Goal: Navigation & Orientation: Find specific page/section

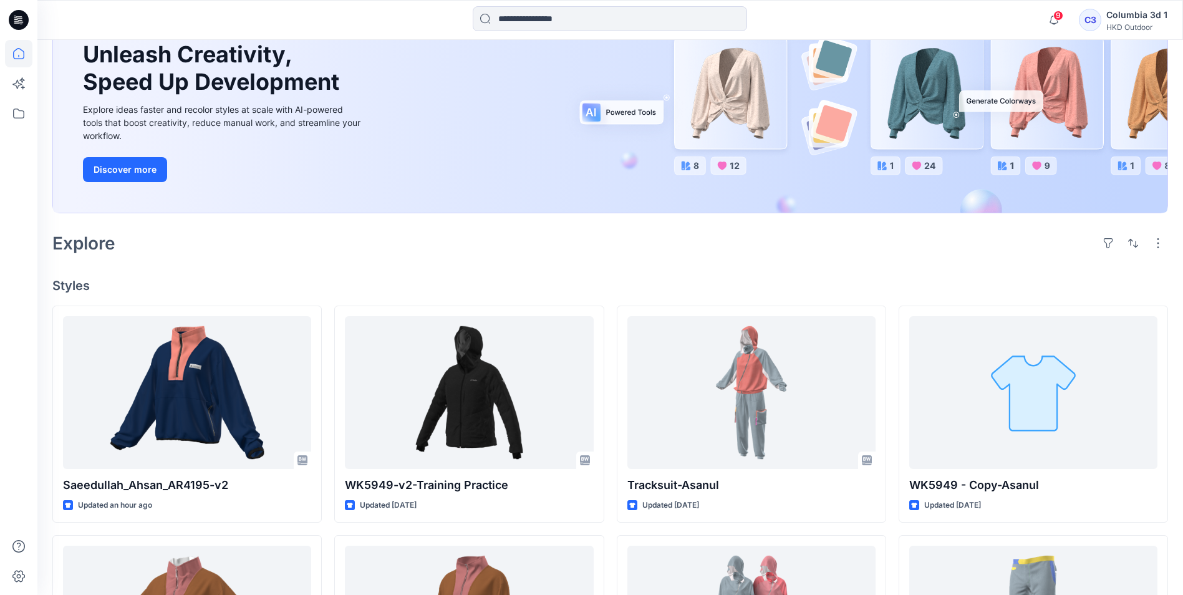
scroll to position [187, 0]
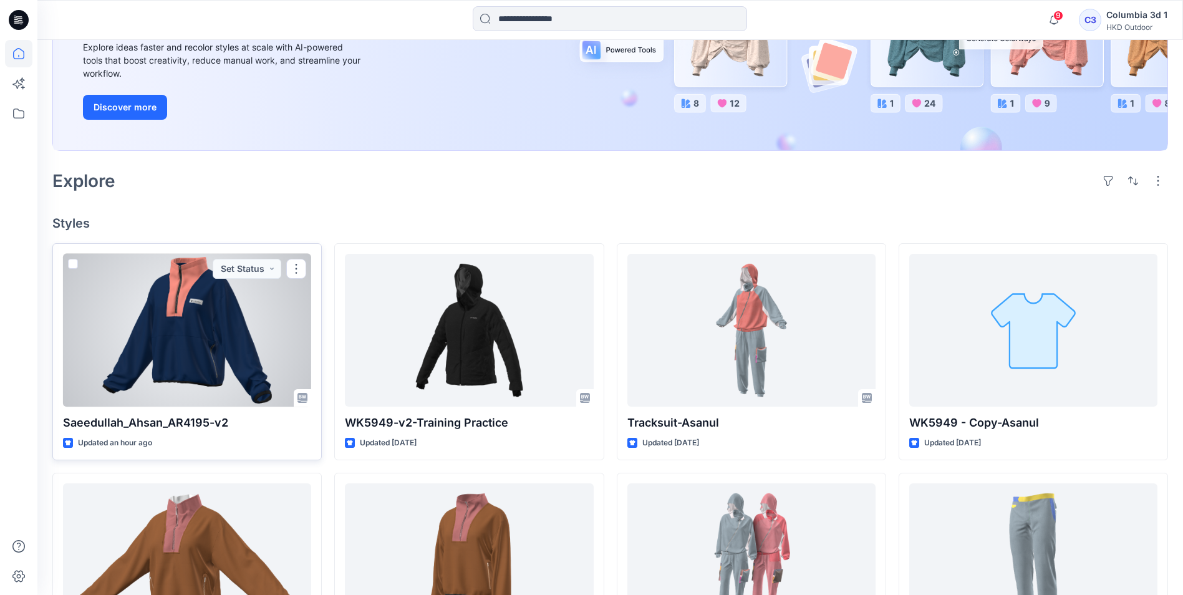
click at [255, 320] on div at bounding box center [187, 330] width 248 height 153
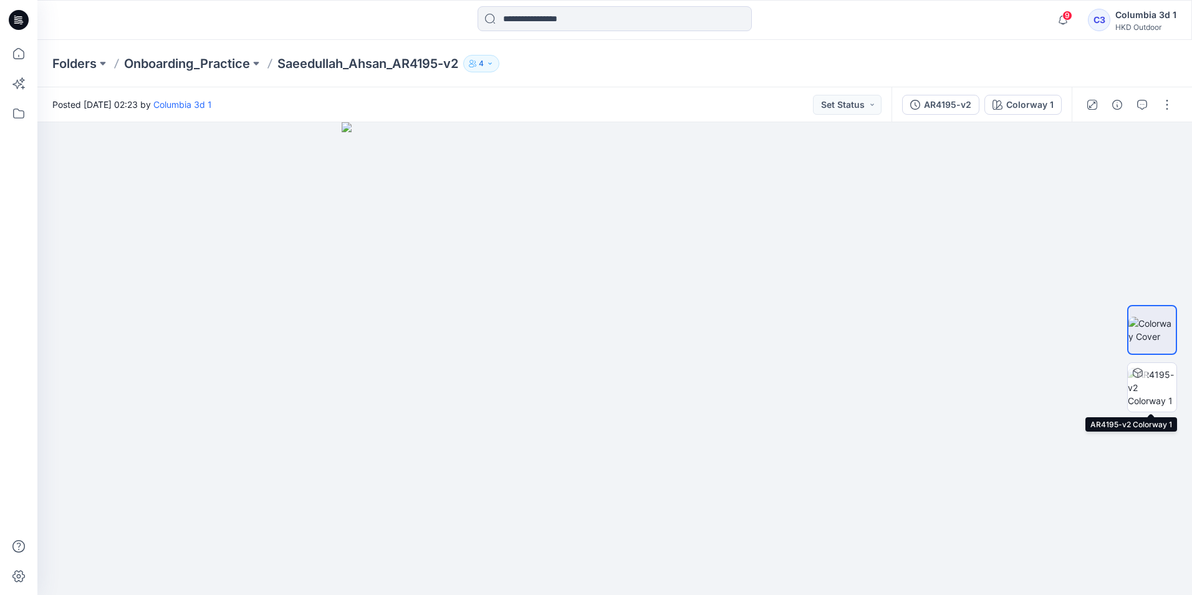
click at [1151, 385] on img at bounding box center [1152, 387] width 49 height 39
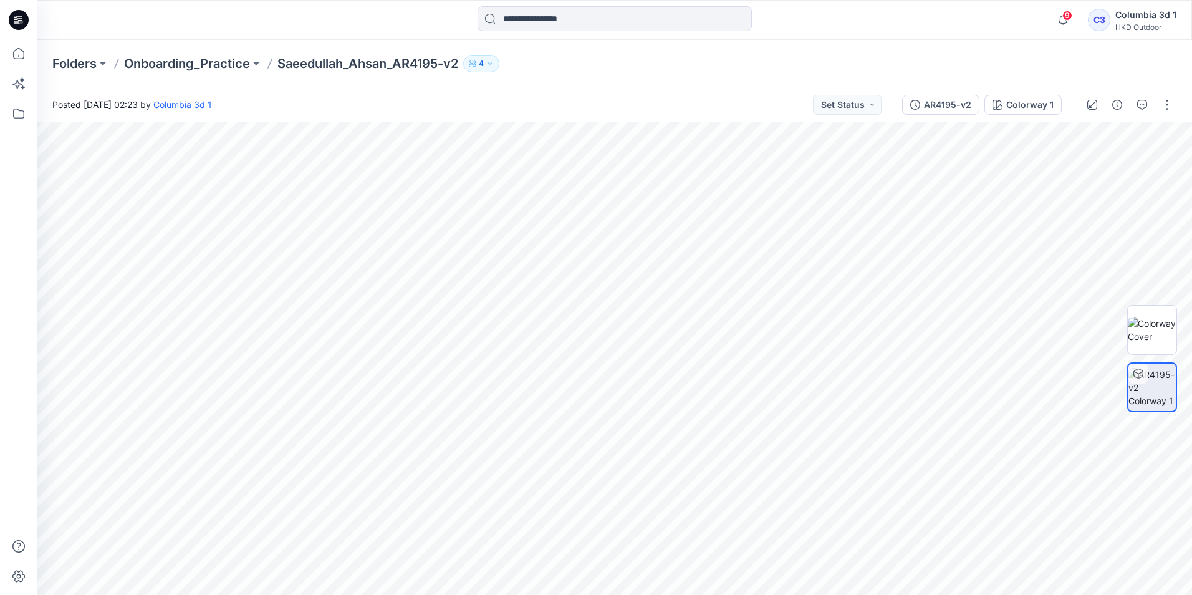
click at [491, 66] on icon "button" at bounding box center [489, 63] width 7 height 7
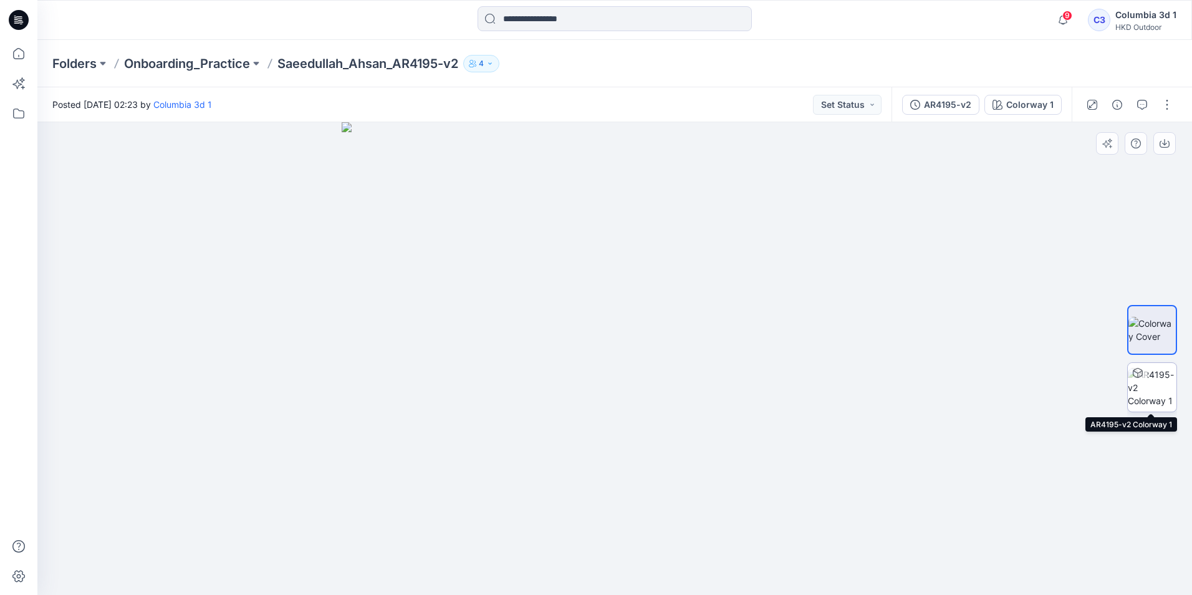
click at [1162, 382] on img at bounding box center [1152, 387] width 49 height 39
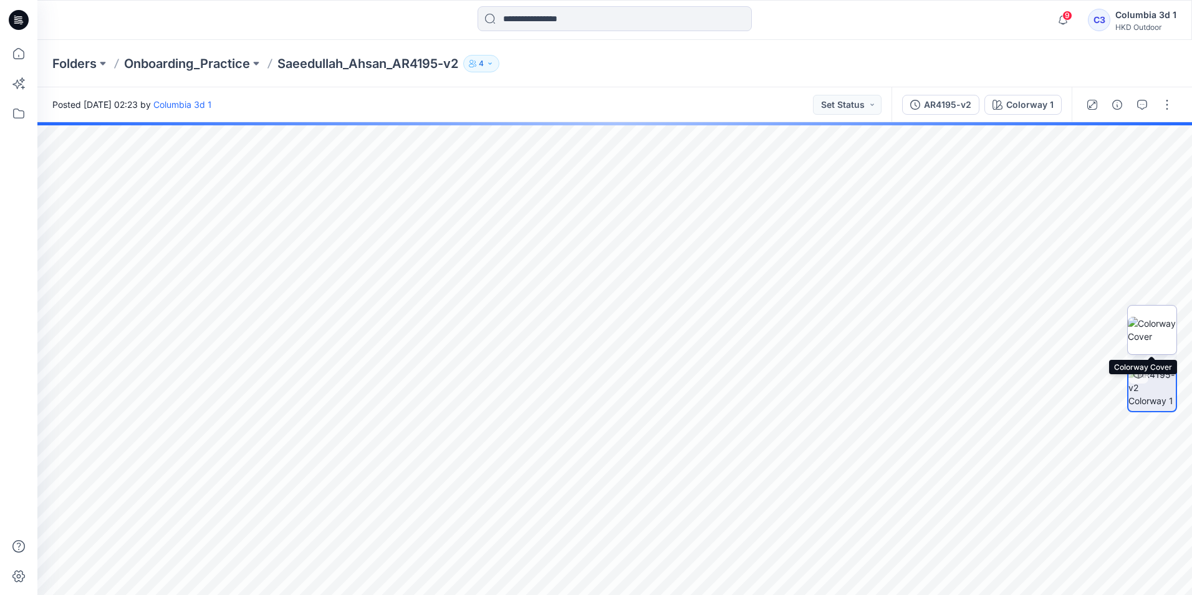
click at [1162, 334] on img at bounding box center [1152, 330] width 49 height 26
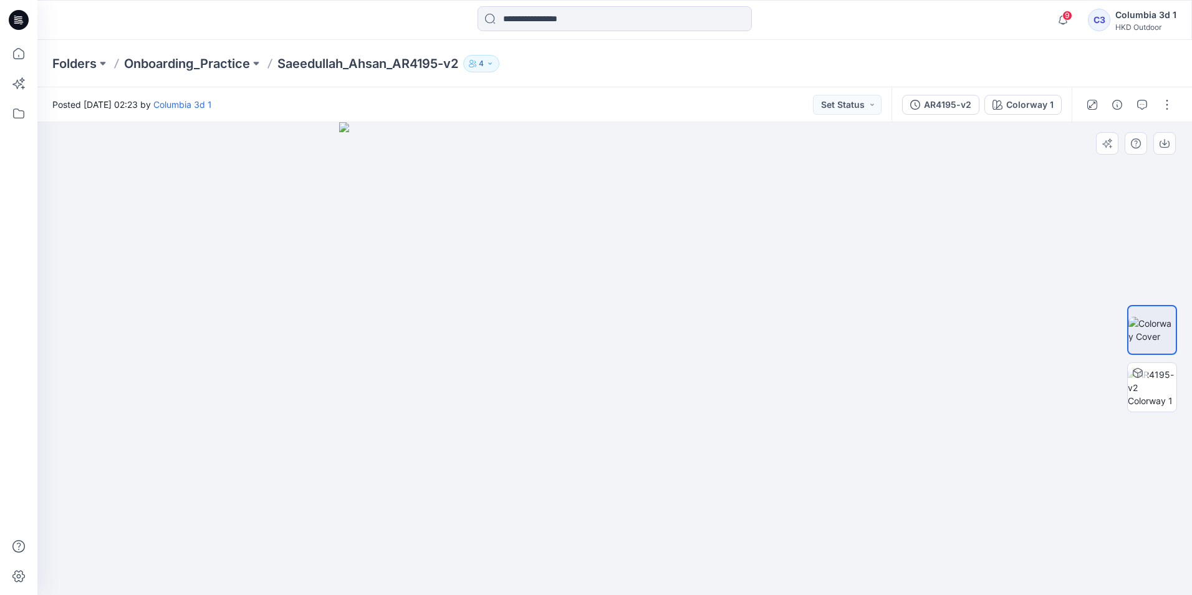
drag, startPoint x: 948, startPoint y: 326, endPoint x: 680, endPoint y: 387, distance: 275.0
click at [680, 387] on div at bounding box center [614, 358] width 1155 height 473
drag, startPoint x: 715, startPoint y: 353, endPoint x: 717, endPoint y: 488, distance: 134.7
click at [717, 488] on img at bounding box center [614, 358] width 551 height 473
click at [19, 42] on icon at bounding box center [18, 53] width 27 height 27
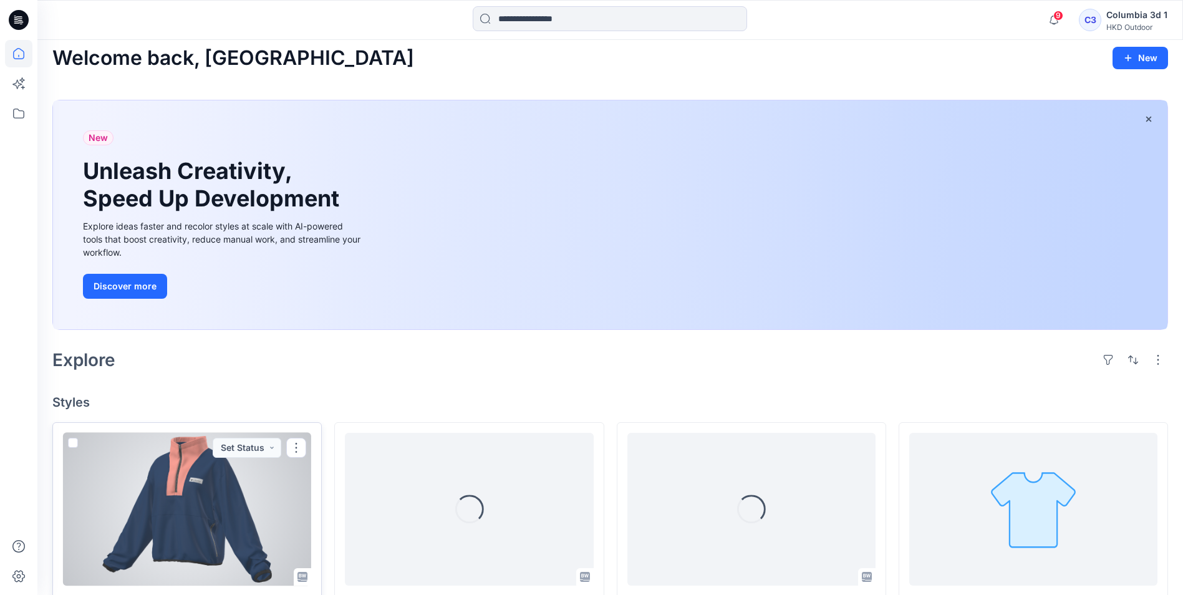
scroll to position [125, 0]
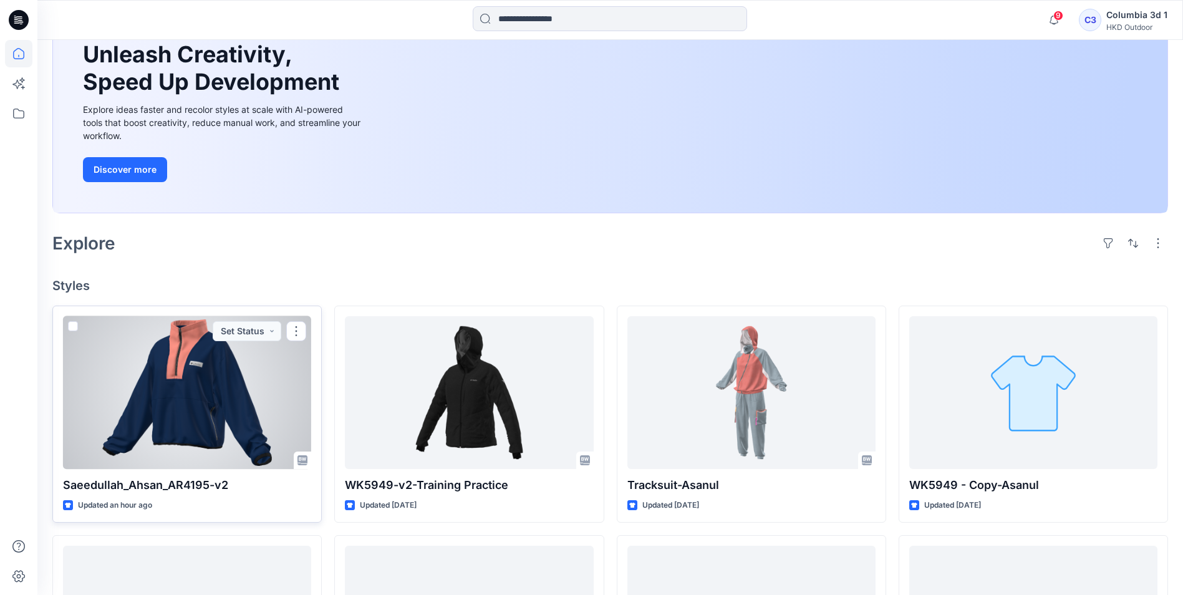
click at [157, 484] on p "Saeedullah_Ahsan_AR4195-v2" at bounding box center [187, 484] width 248 height 17
click at [168, 405] on div at bounding box center [187, 392] width 248 height 153
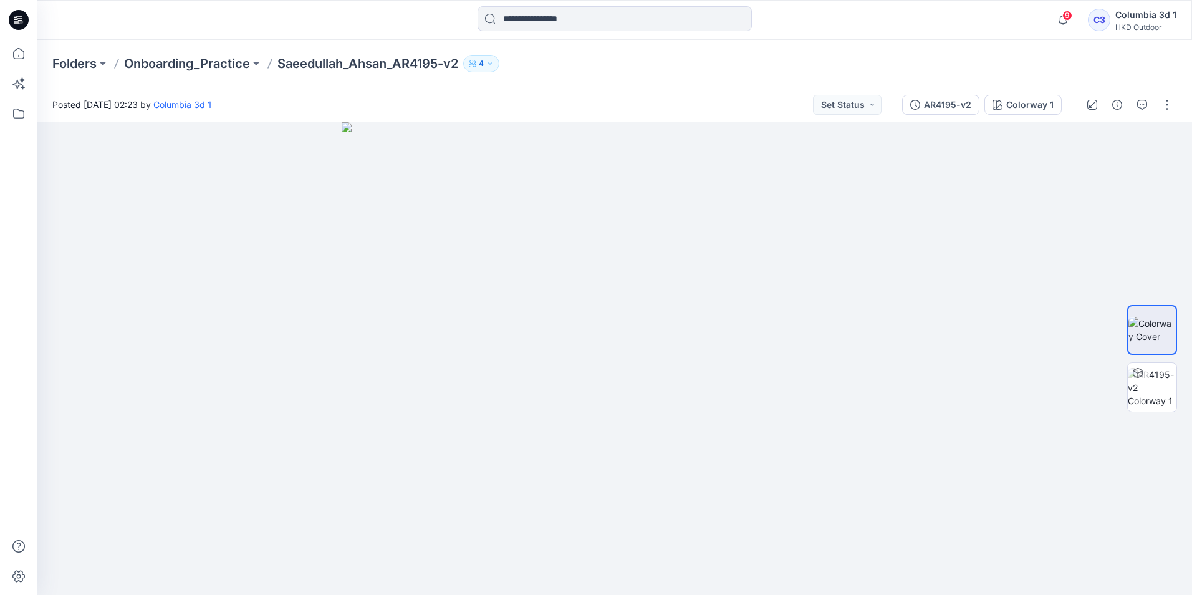
click at [490, 64] on button "4" at bounding box center [481, 63] width 36 height 17
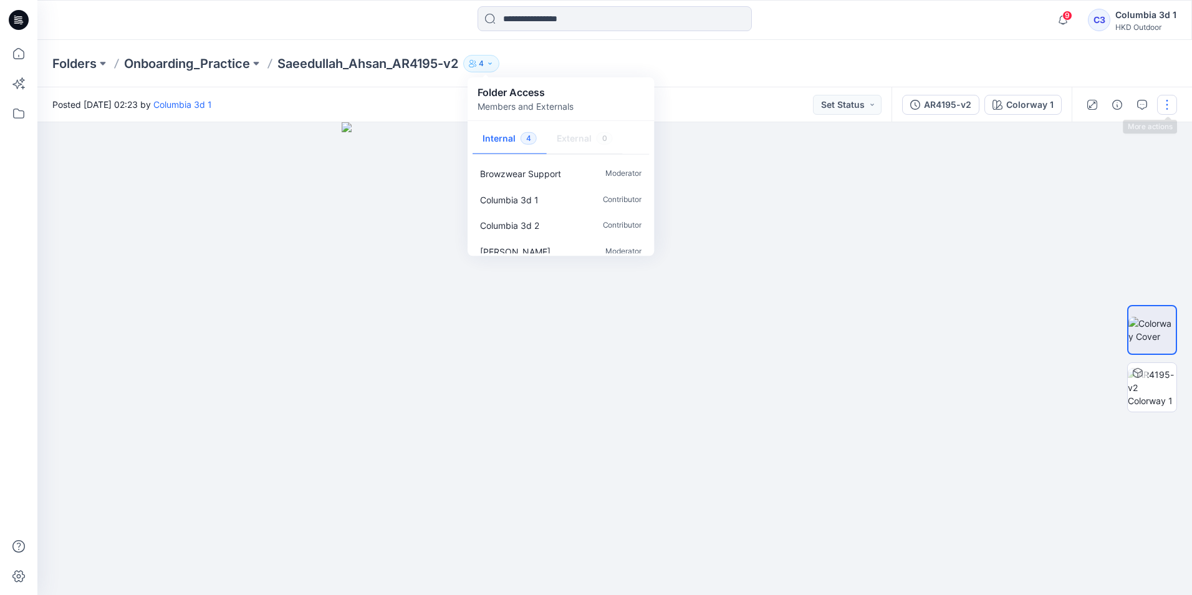
click at [1163, 109] on button "button" at bounding box center [1167, 105] width 20 height 20
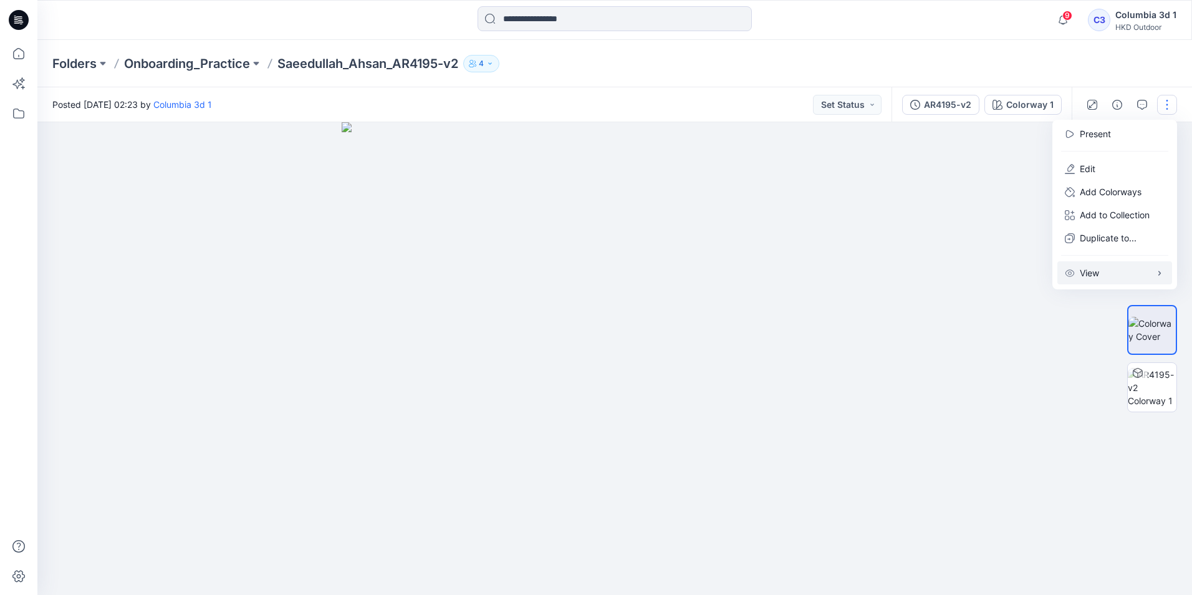
click at [1088, 280] on button "View" at bounding box center [1115, 272] width 115 height 23
click at [260, 64] on button at bounding box center [256, 63] width 12 height 17
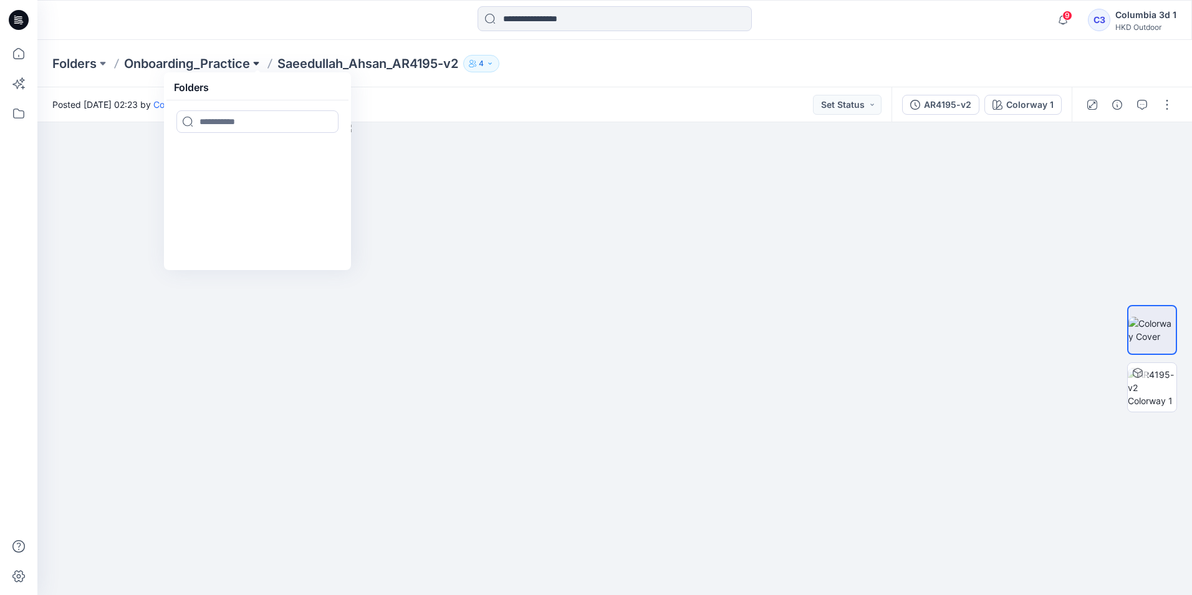
click at [260, 64] on button at bounding box center [256, 63] width 12 height 17
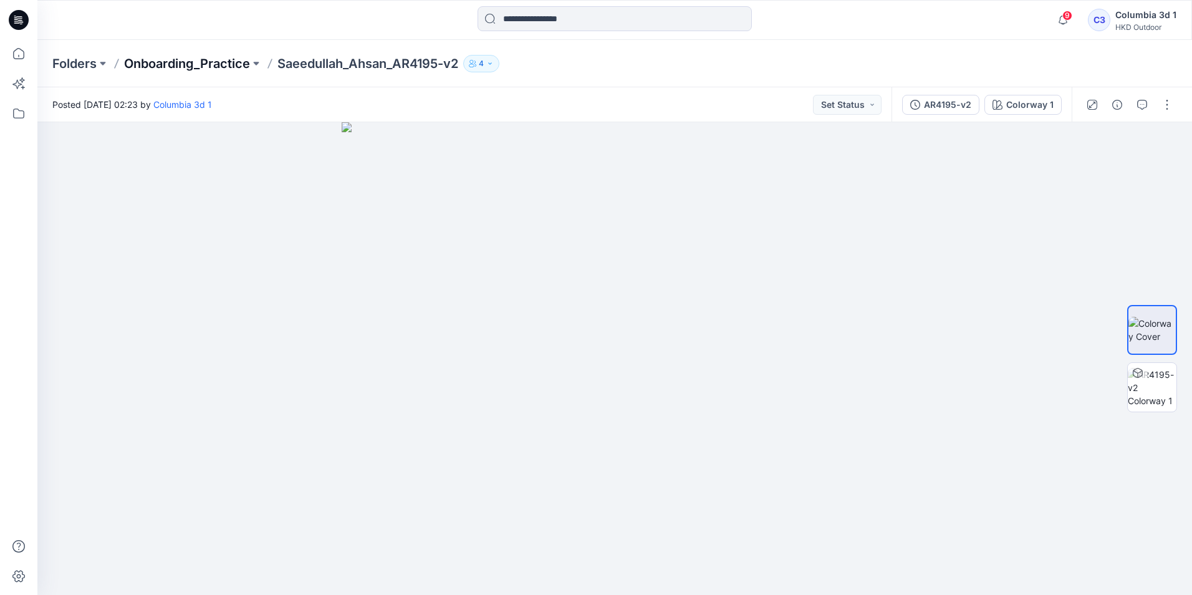
click at [193, 64] on p "Onboarding_Practice" at bounding box center [187, 63] width 126 height 17
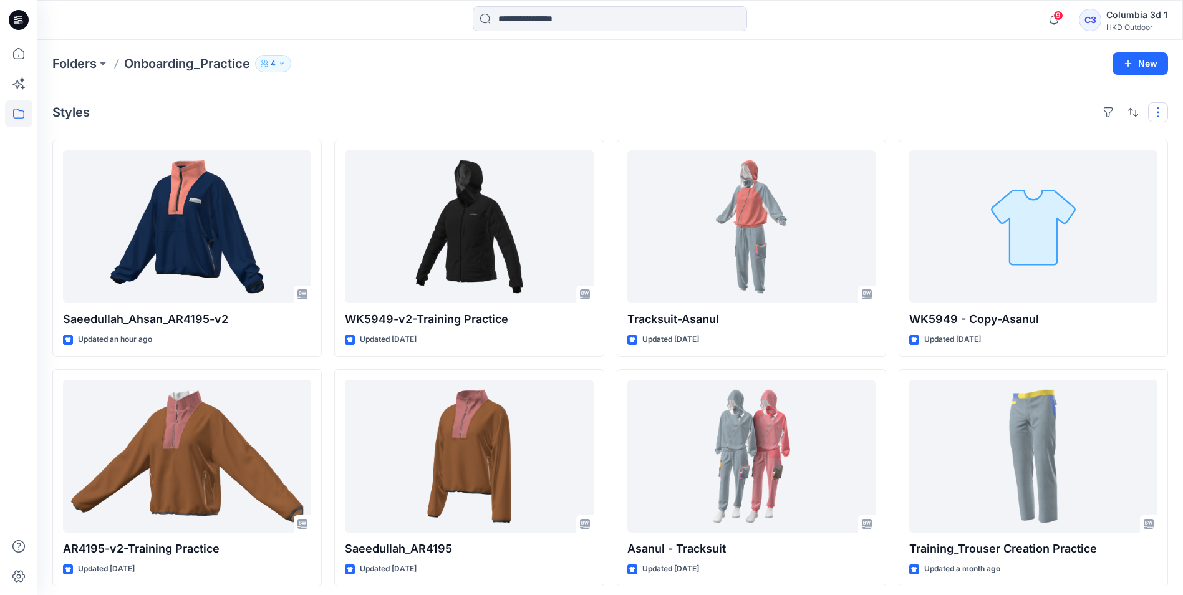
click at [1159, 113] on button "button" at bounding box center [1158, 112] width 20 height 20
click at [1006, 107] on div "Styles Layout Grid Large Grid Folder View Compact Card Card View Card Info Tags" at bounding box center [610, 112] width 1116 height 20
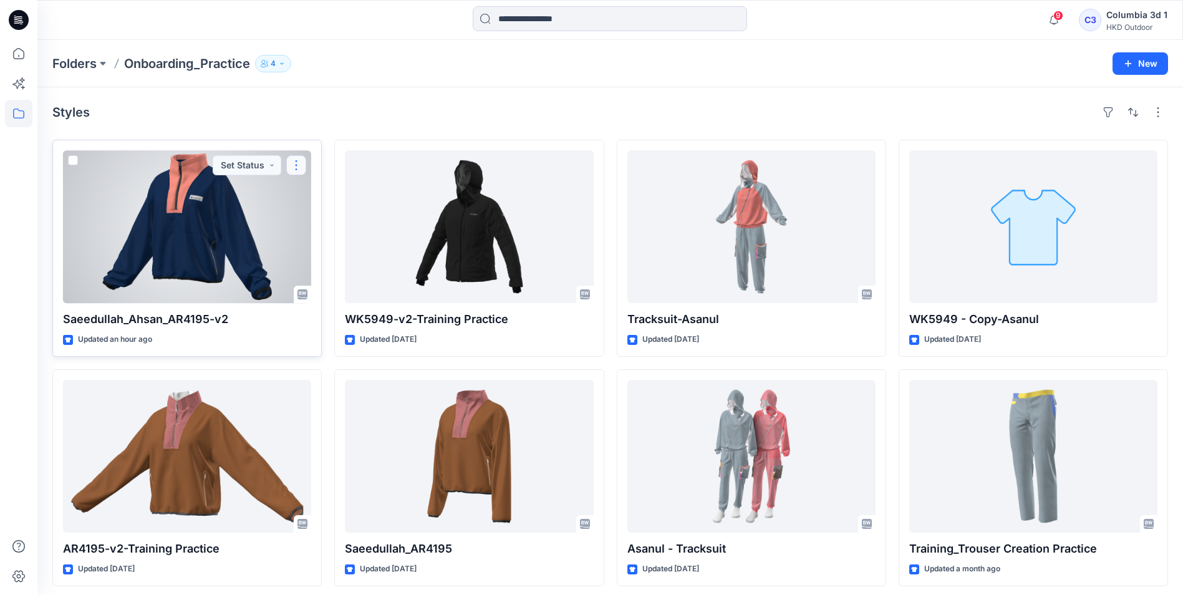
click at [293, 170] on button "button" at bounding box center [296, 165] width 20 height 20
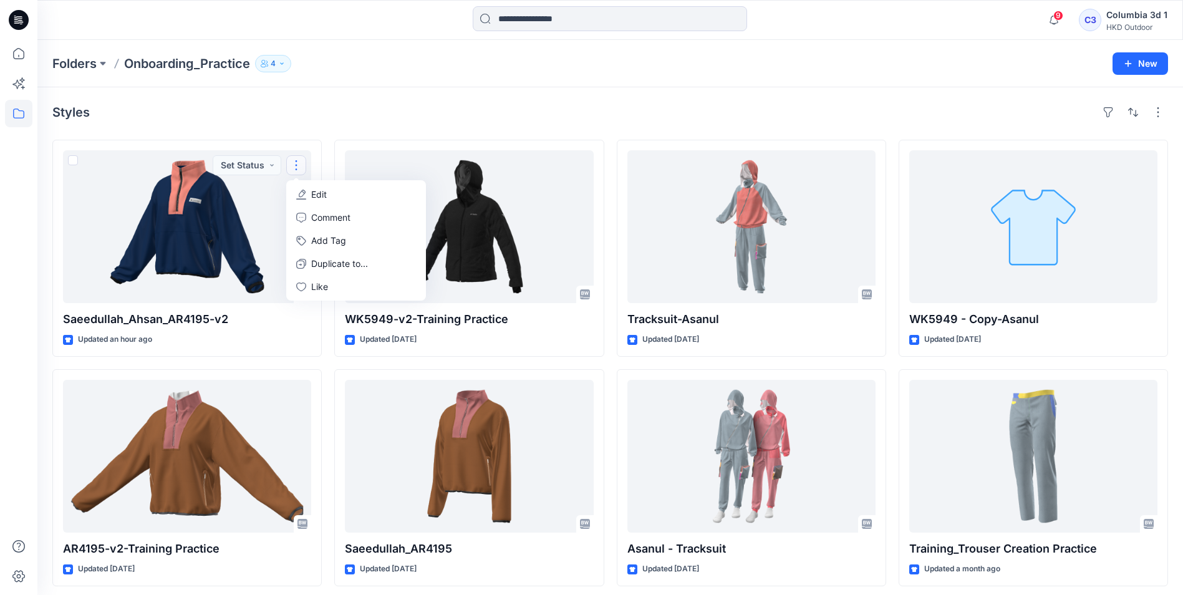
click at [446, 100] on div "Styles Saeedullah_Ahsan_AR4195-v2 Updated an hour ago Set Status Edit Comment A…" at bounding box center [610, 458] width 1146 height 743
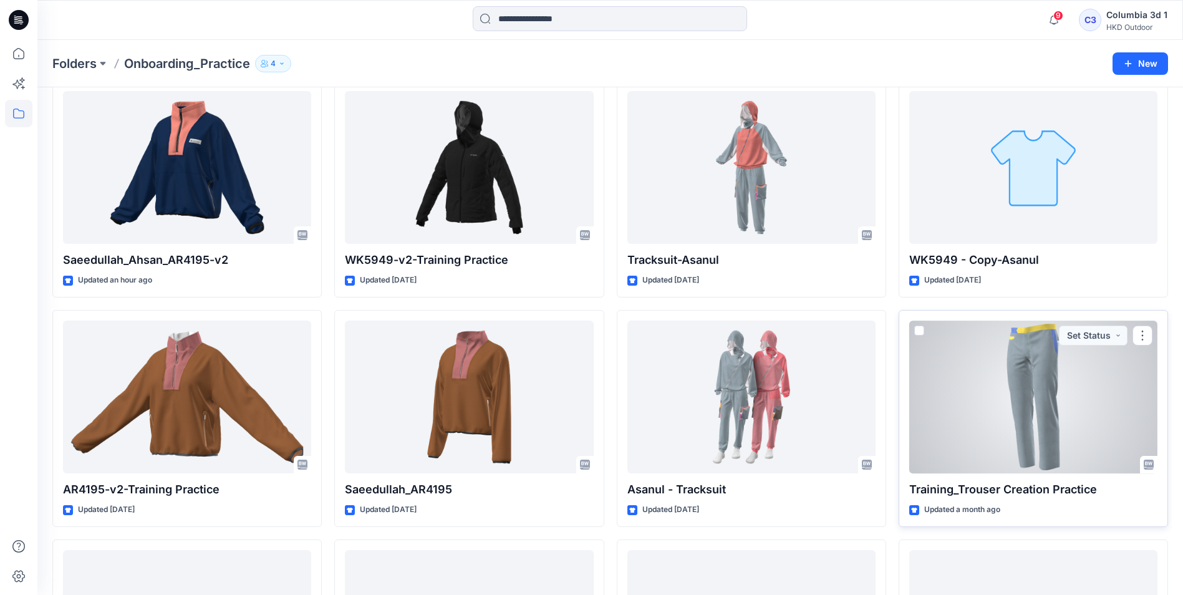
scroll to position [49, 0]
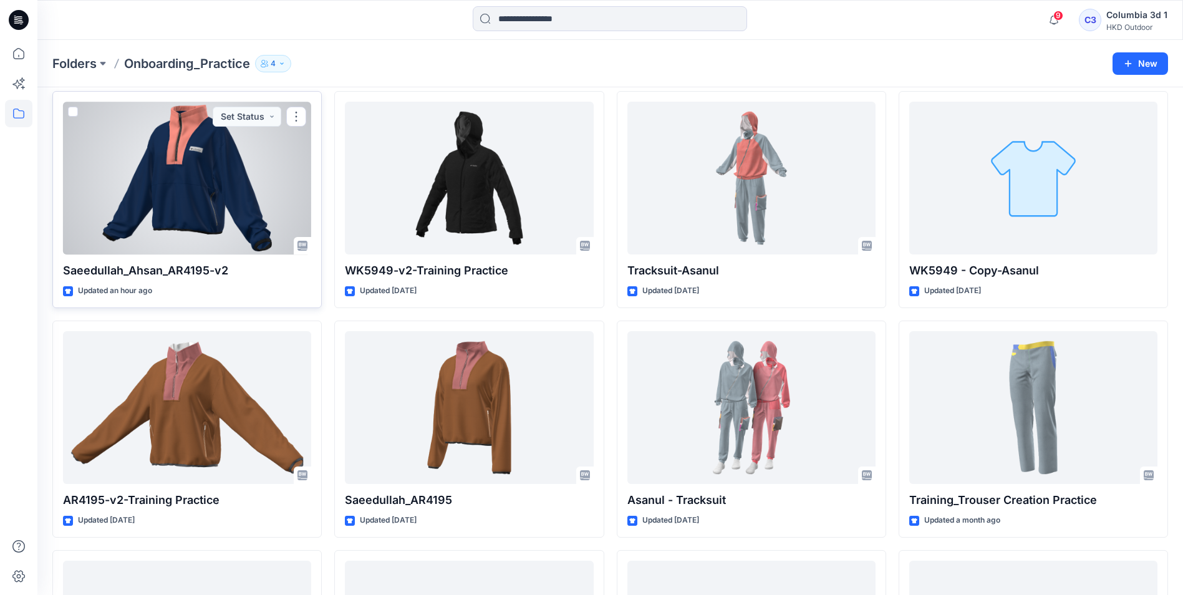
click at [226, 144] on div at bounding box center [187, 178] width 248 height 153
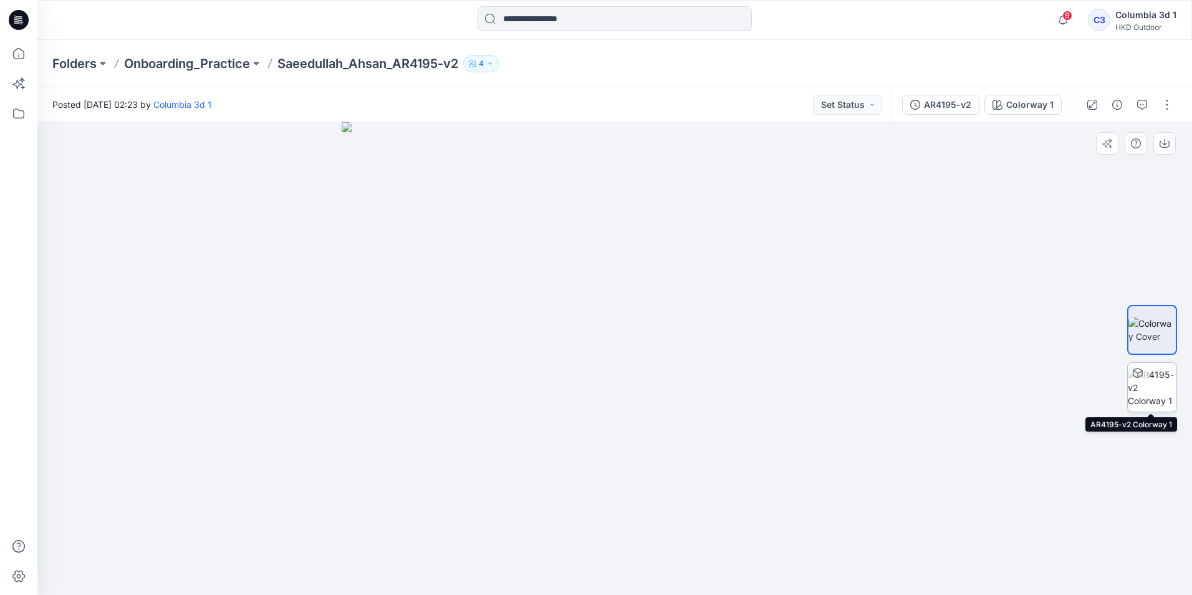
click at [1156, 388] on img at bounding box center [1152, 387] width 49 height 39
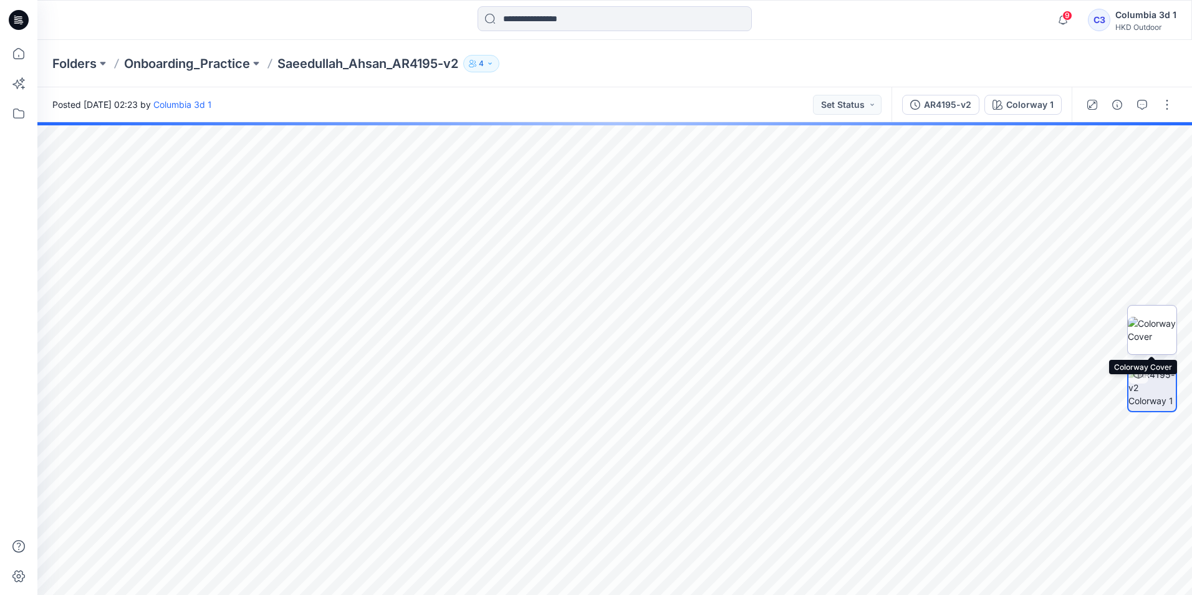
click at [1146, 332] on img at bounding box center [1152, 330] width 49 height 26
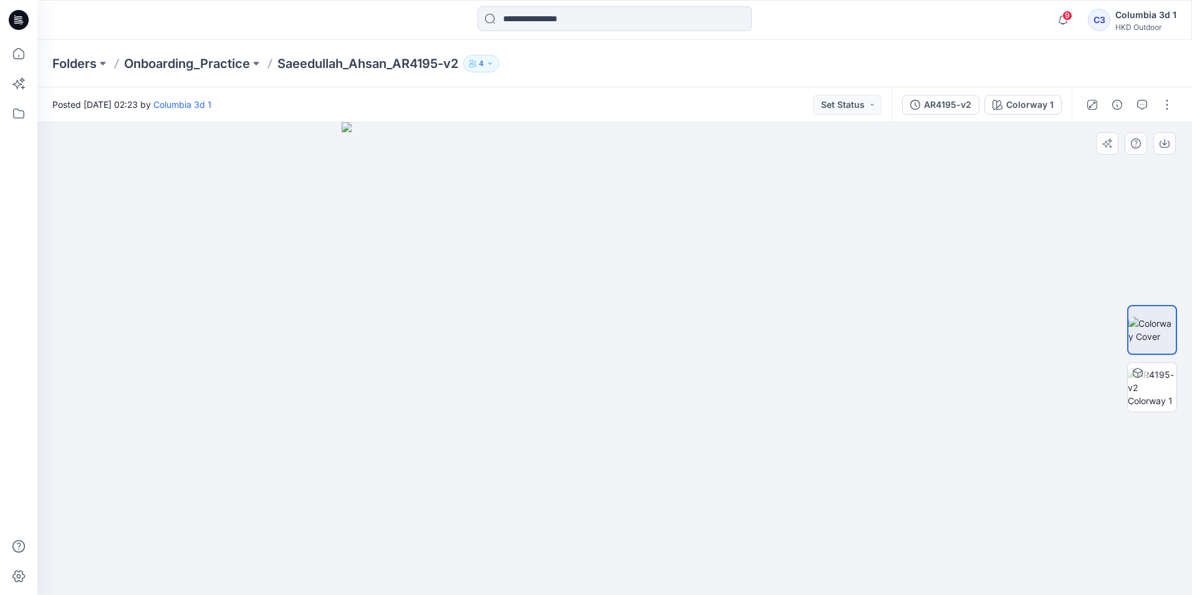
drag, startPoint x: 335, startPoint y: 282, endPoint x: 461, endPoint y: 240, distance: 132.7
click at [389, 297] on div at bounding box center [614, 358] width 1155 height 473
drag, startPoint x: 538, startPoint y: 200, endPoint x: 654, endPoint y: 213, distance: 116.7
click at [639, 215] on img at bounding box center [615, 358] width 546 height 473
drag, startPoint x: 657, startPoint y: 211, endPoint x: 591, endPoint y: 398, distance: 197.8
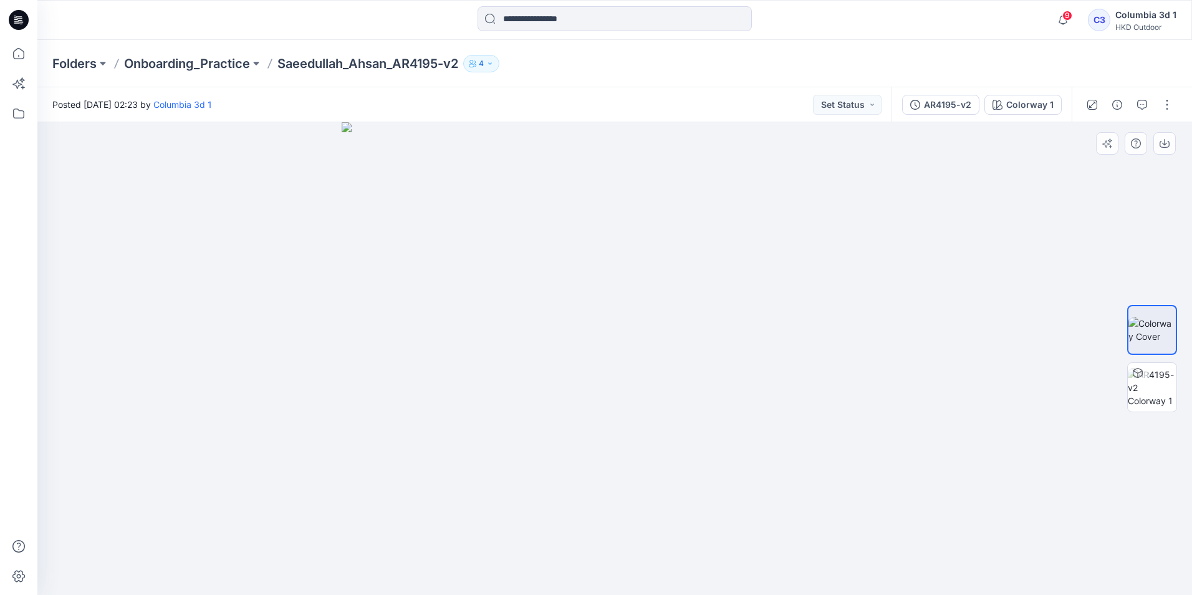
click at [591, 398] on img at bounding box center [615, 358] width 546 height 473
click at [1099, 99] on button "button" at bounding box center [1093, 105] width 20 height 20
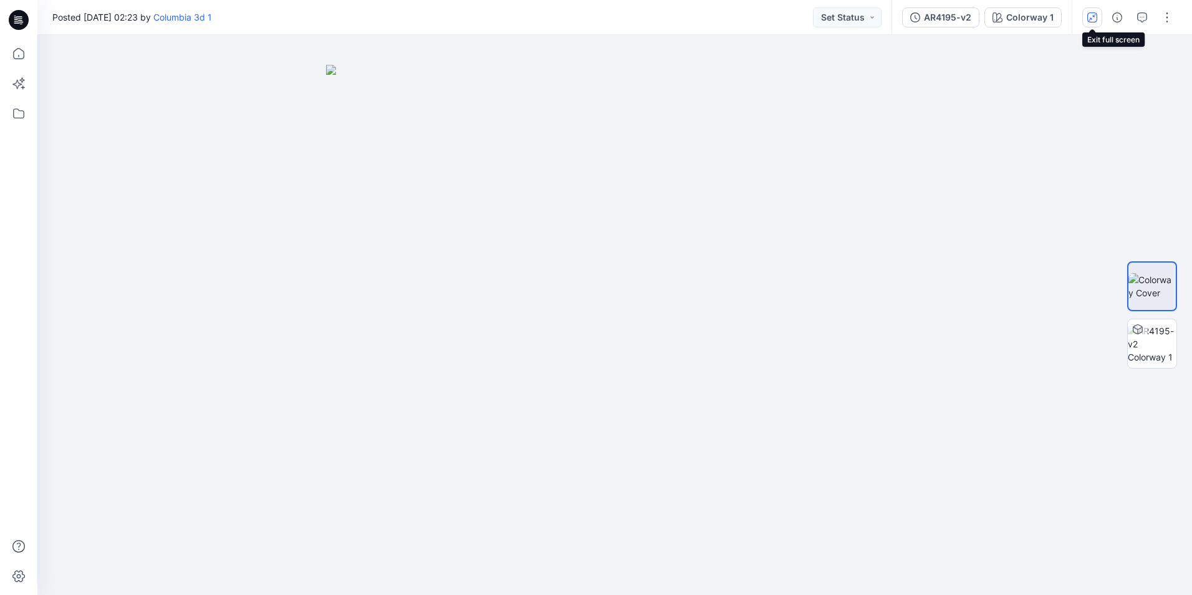
click at [1087, 15] on button "button" at bounding box center [1093, 17] width 20 height 20
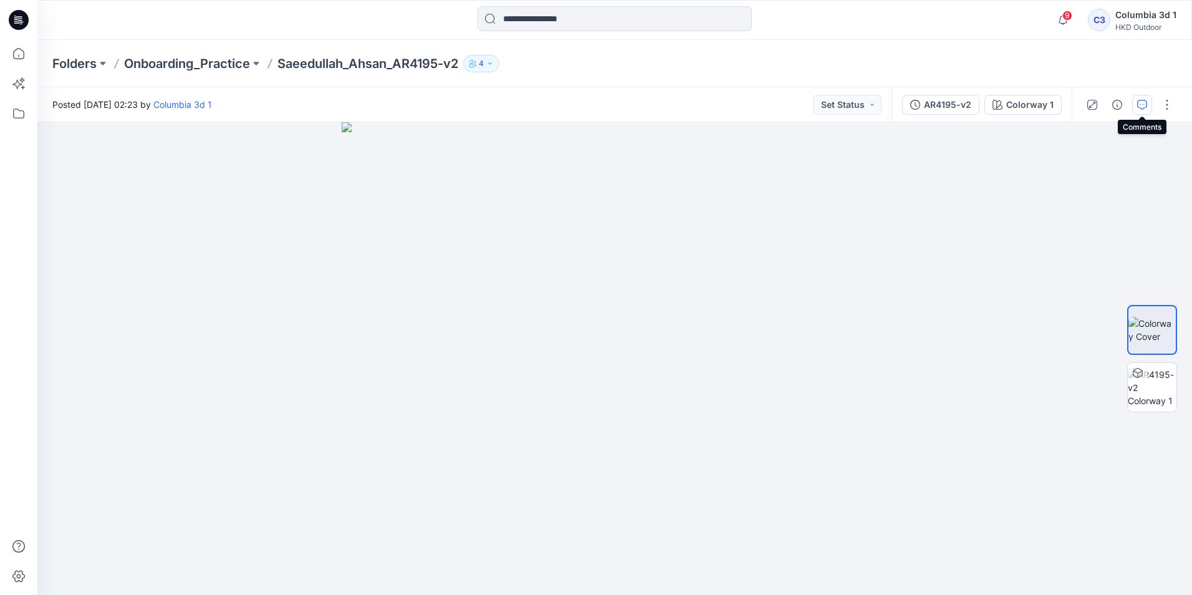
click at [1145, 107] on icon "button" at bounding box center [1142, 105] width 10 height 10
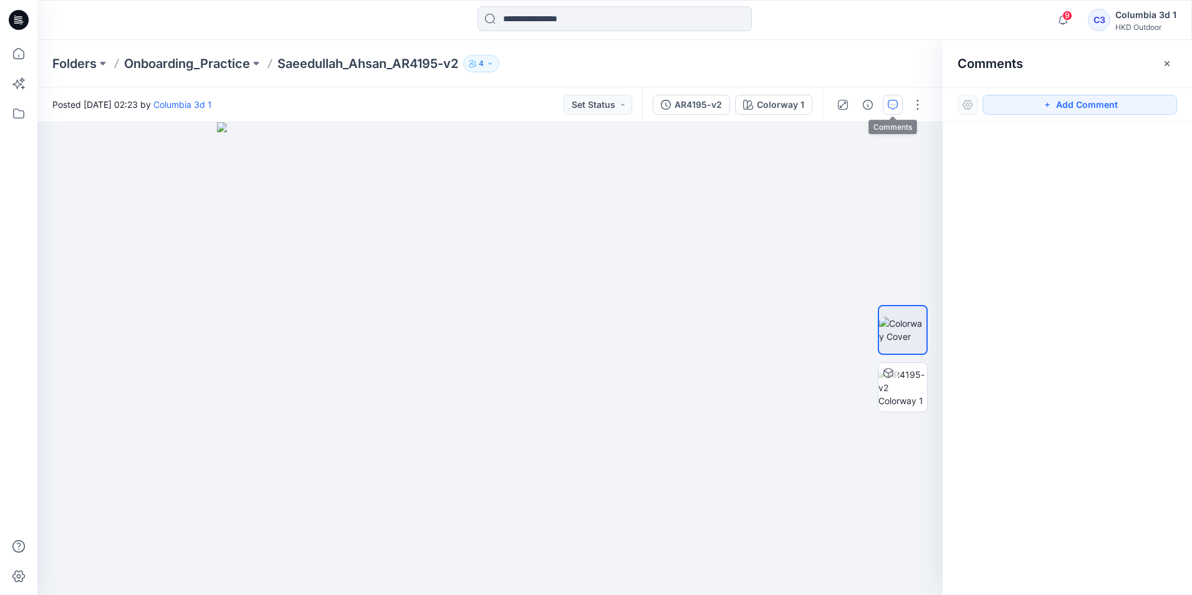
click at [895, 105] on icon "button" at bounding box center [893, 105] width 10 height 10
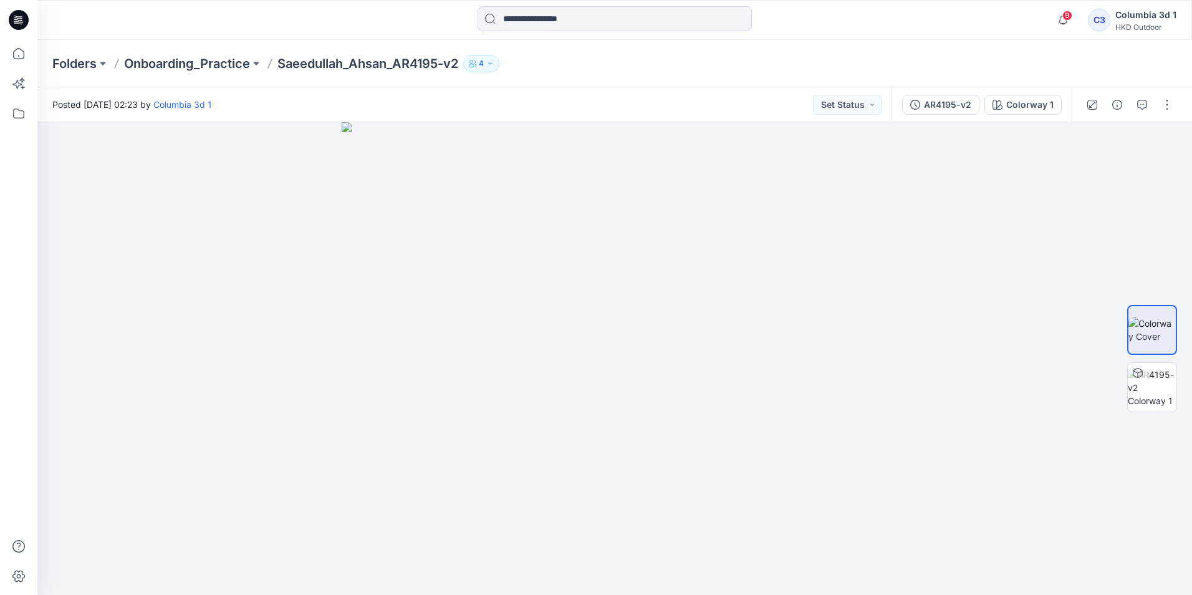
click at [1180, 102] on div at bounding box center [1129, 104] width 115 height 35
click at [1161, 107] on button "button" at bounding box center [1167, 105] width 20 height 20
click at [1105, 274] on button "View" at bounding box center [1115, 272] width 115 height 23
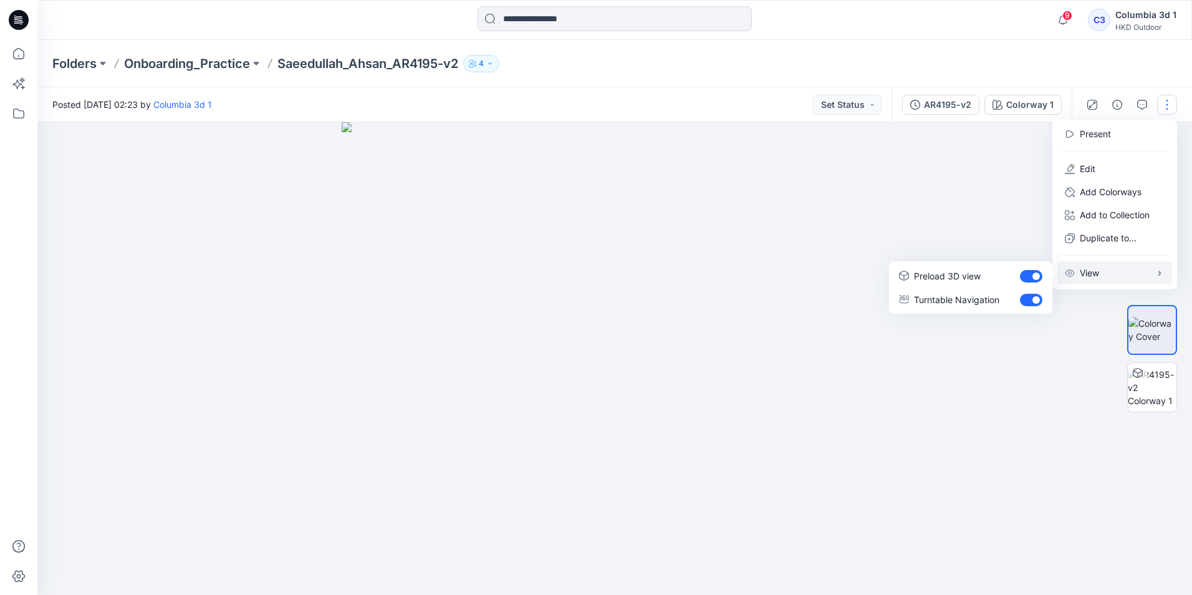
click at [992, 216] on div at bounding box center [614, 358] width 1155 height 473
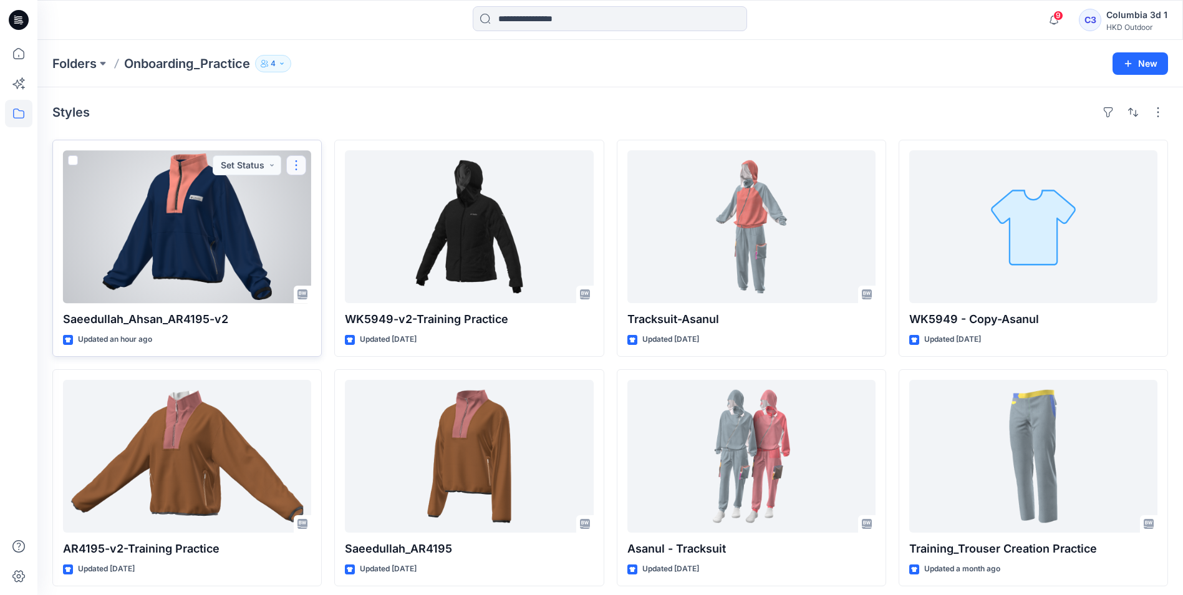
click at [289, 163] on button "button" at bounding box center [296, 165] width 20 height 20
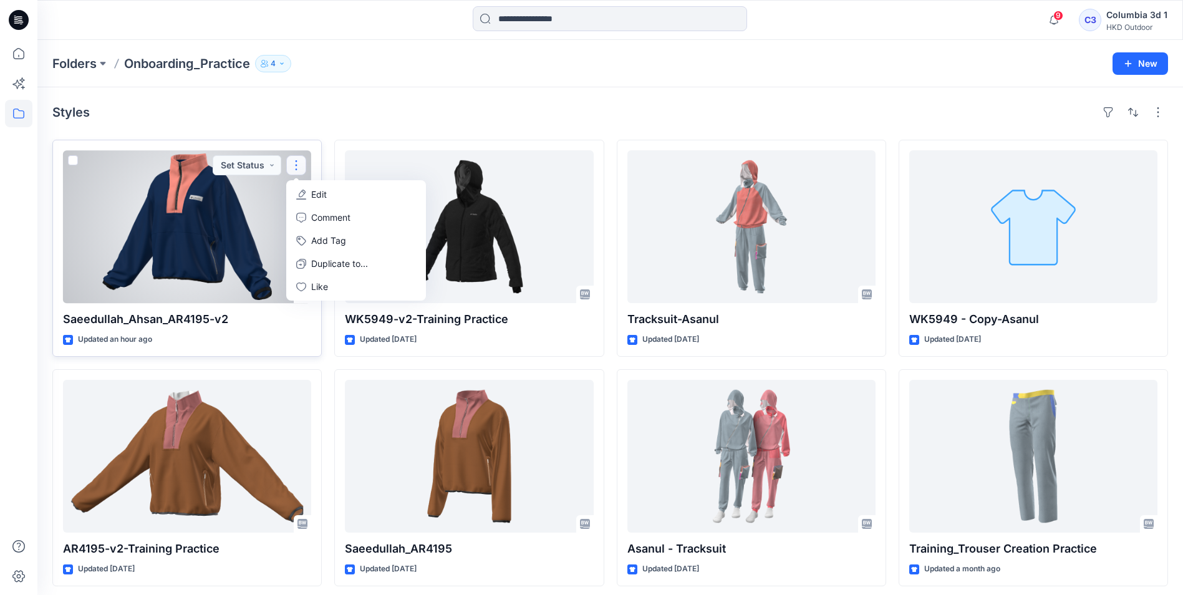
click at [216, 233] on div at bounding box center [187, 226] width 248 height 153
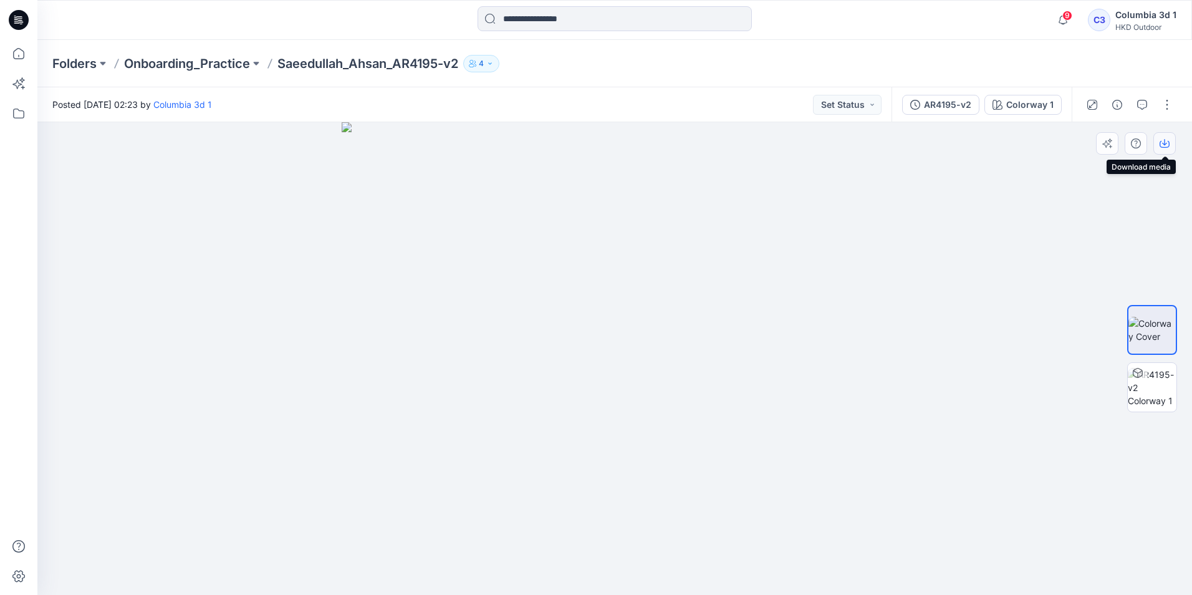
click at [1168, 147] on icon "button" at bounding box center [1165, 143] width 10 height 10
click at [1120, 103] on icon "button" at bounding box center [1117, 105] width 10 height 10
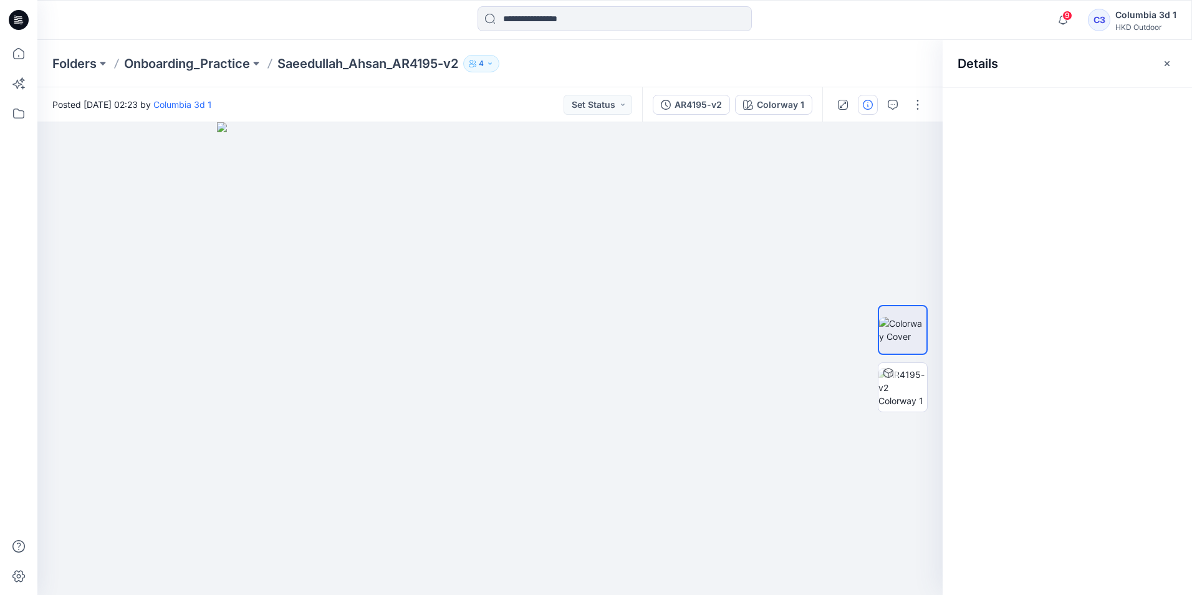
click at [1180, 63] on div "Details" at bounding box center [1067, 63] width 249 height 47
click at [1170, 69] on button "button" at bounding box center [1167, 64] width 20 height 20
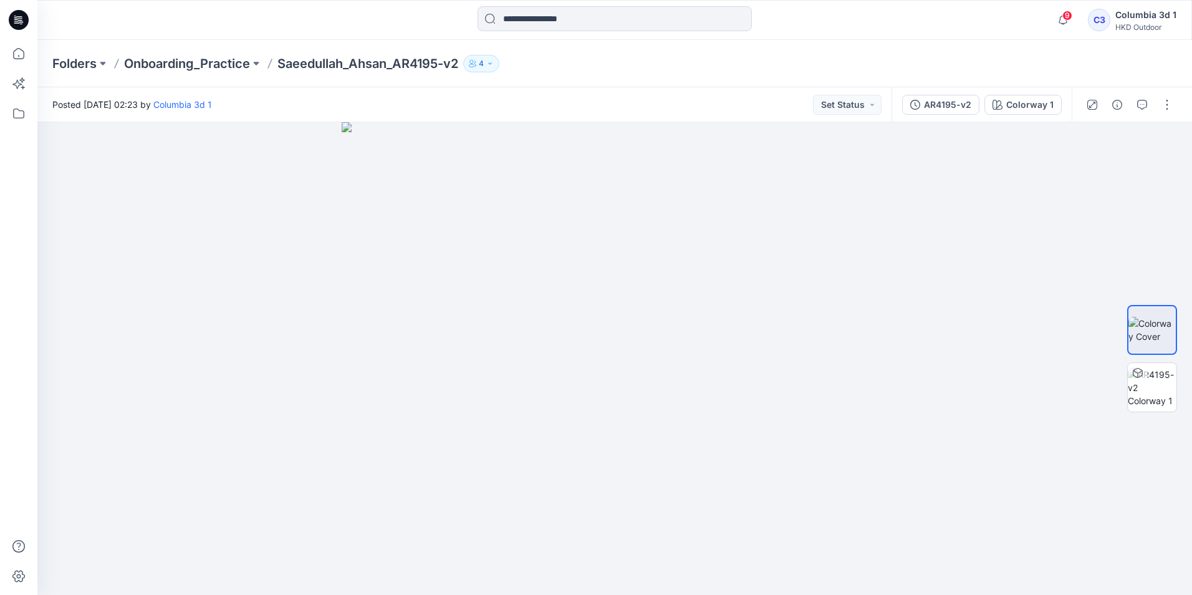
click at [1149, 24] on div "HKD Outdoor" at bounding box center [1146, 26] width 61 height 9
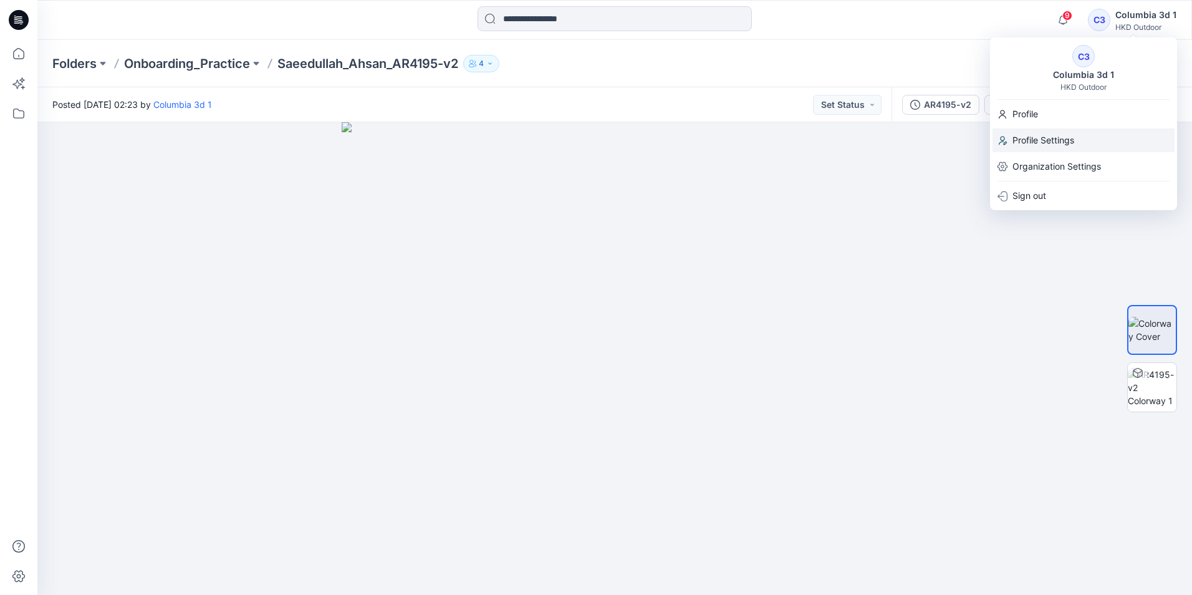
click at [1069, 130] on p "Profile Settings" at bounding box center [1044, 140] width 62 height 24
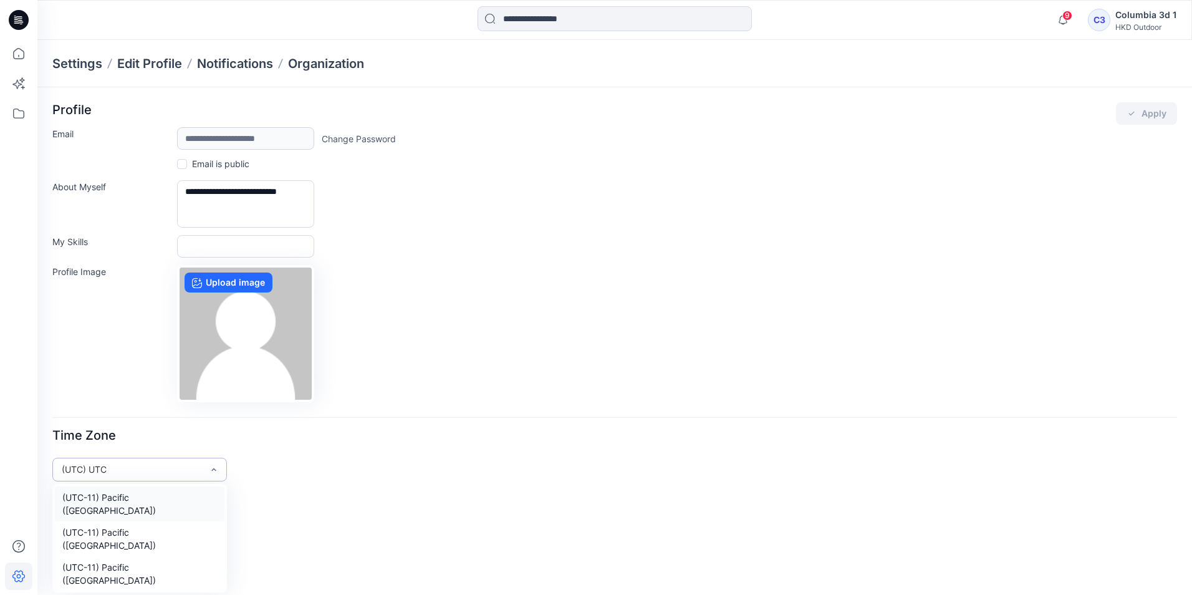
click at [180, 470] on div "(UTC) UTC" at bounding box center [132, 469] width 141 height 13
click at [532, 432] on div "Time Zone" at bounding box center [614, 439] width 1125 height 22
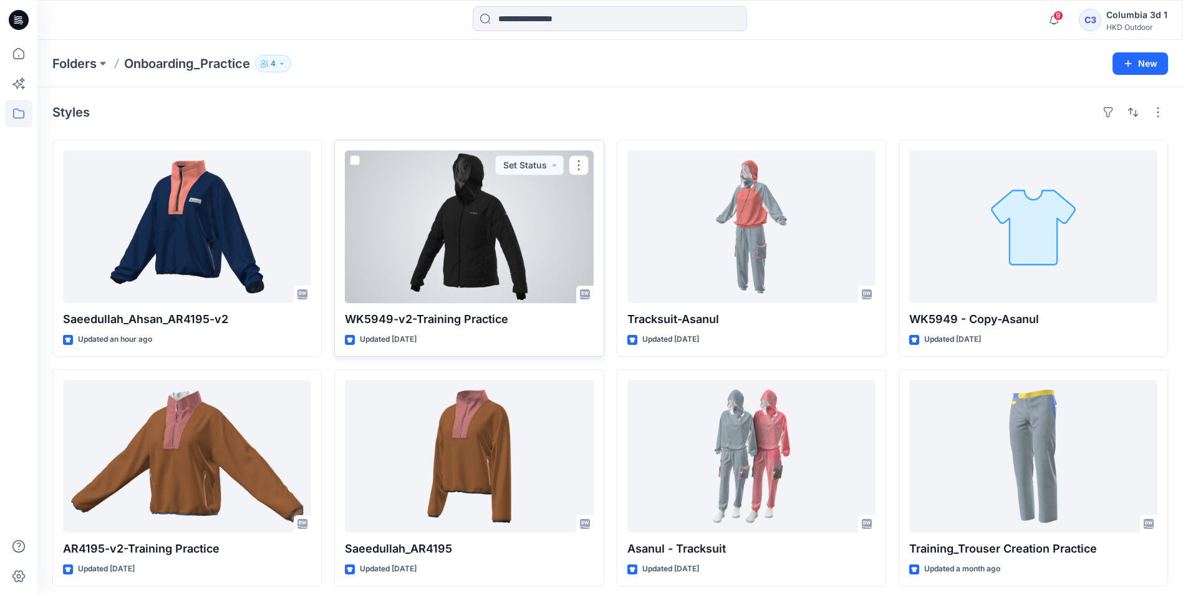
click at [486, 253] on div at bounding box center [469, 226] width 248 height 153
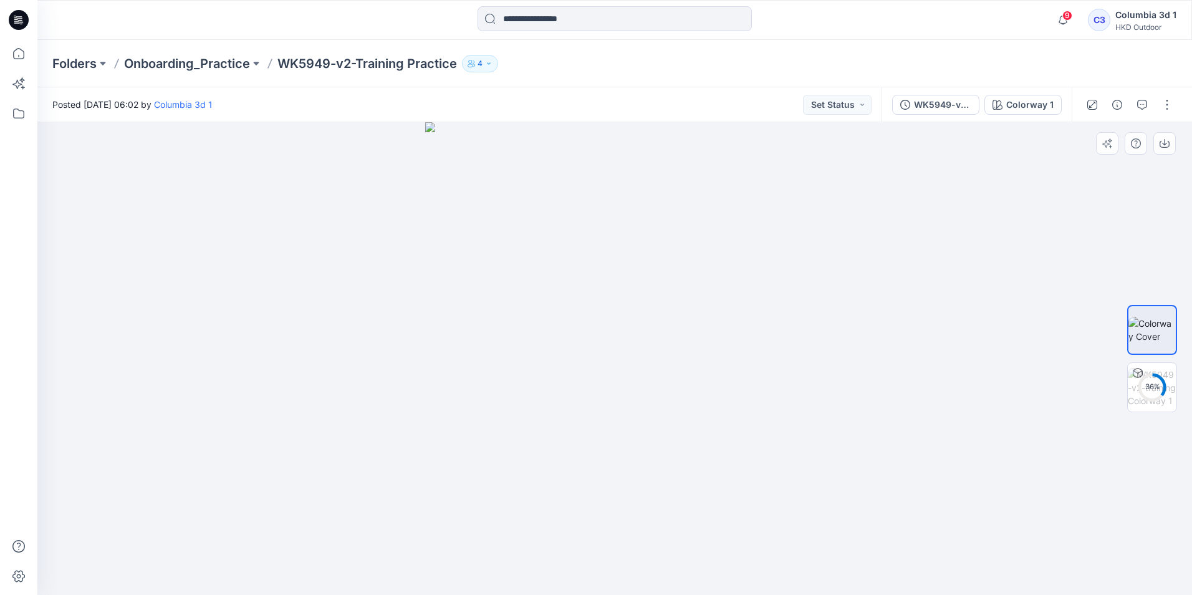
click at [864, 317] on div at bounding box center [614, 358] width 1155 height 473
click at [1163, 143] on icon "button" at bounding box center [1164, 142] width 5 height 6
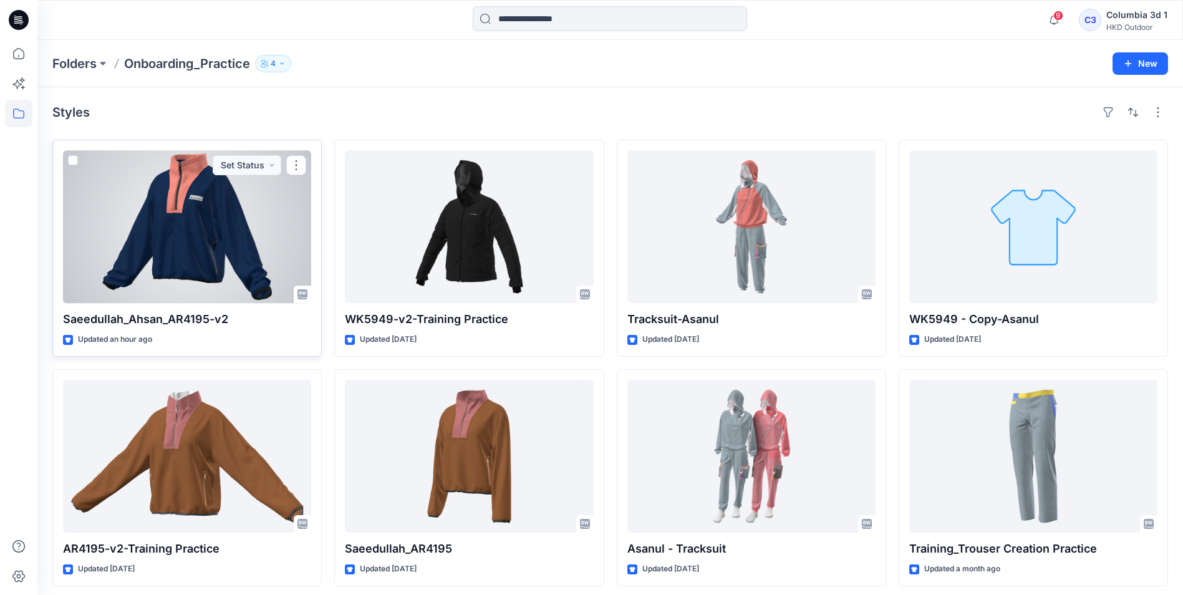
click at [219, 240] on div at bounding box center [187, 226] width 248 height 153
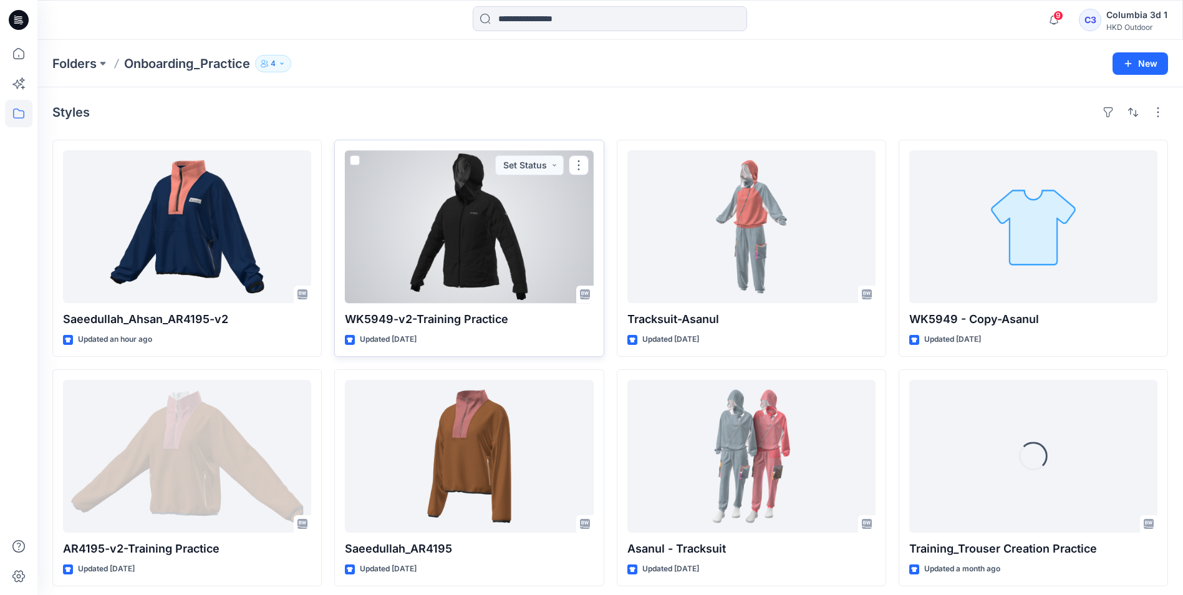
click at [424, 219] on div at bounding box center [469, 226] width 248 height 153
